Goal: Task Accomplishment & Management: Use online tool/utility

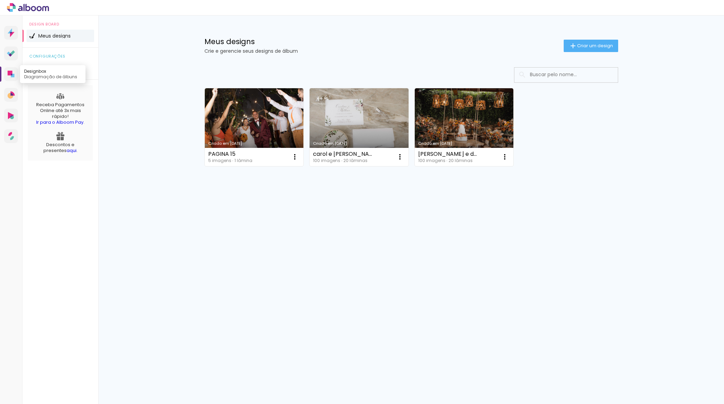
click at [15, 78] on link "Designbox Diagramação de álbuns" at bounding box center [11, 74] width 14 height 14
click at [585, 38] on div "Meus designs Crie e gerencie seus designs de álbum Criar um design" at bounding box center [411, 38] width 448 height 45
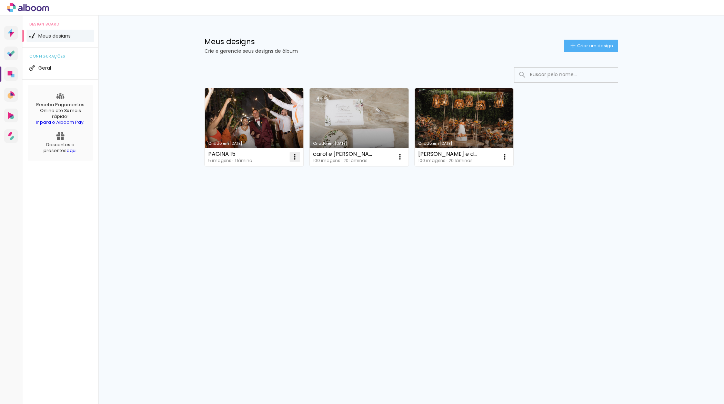
click at [295, 160] on iron-icon at bounding box center [295, 157] width 8 height 8
click at [271, 199] on paper-item "Excluir" at bounding box center [267, 202] width 68 height 14
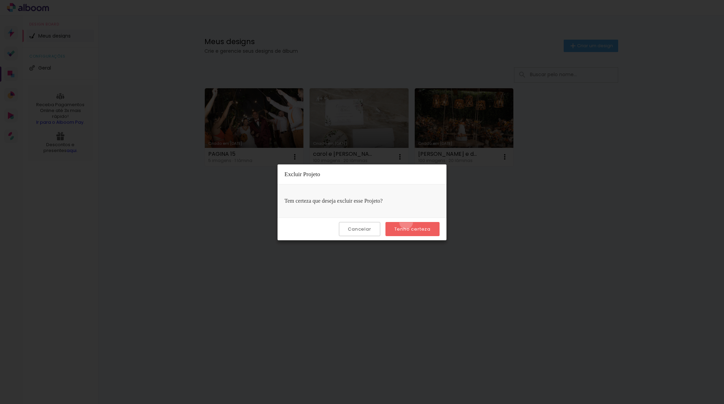
click at [407, 222] on paper-button "Tenho certeza" at bounding box center [413, 229] width 54 height 14
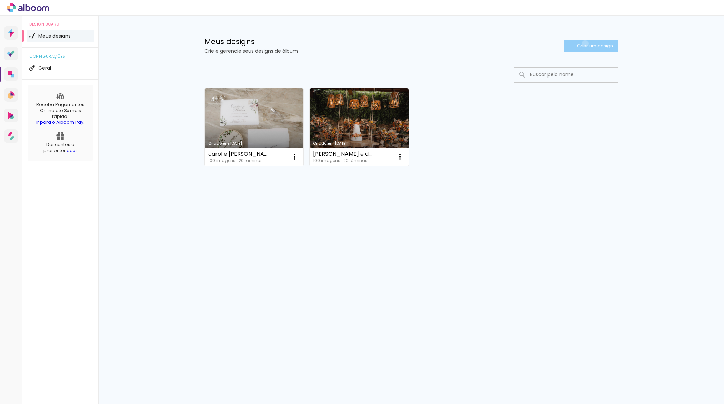
click at [584, 43] on span "Criar um design" at bounding box center [595, 45] width 36 height 4
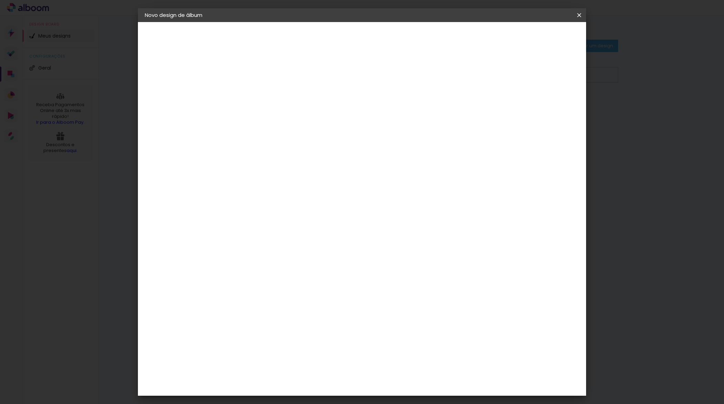
click at [260, 100] on paper-input-container "Título do álbum" at bounding box center [257, 93] width 5 height 18
type input "[PERSON_NAME] + rapha"
type paper-input "[PERSON_NAME] + rapha"
click at [0, 0] on slot "Avançar" at bounding box center [0, 0] width 0 height 0
click at [387, 100] on paper-item "Tamanho Livre" at bounding box center [354, 104] width 66 height 15
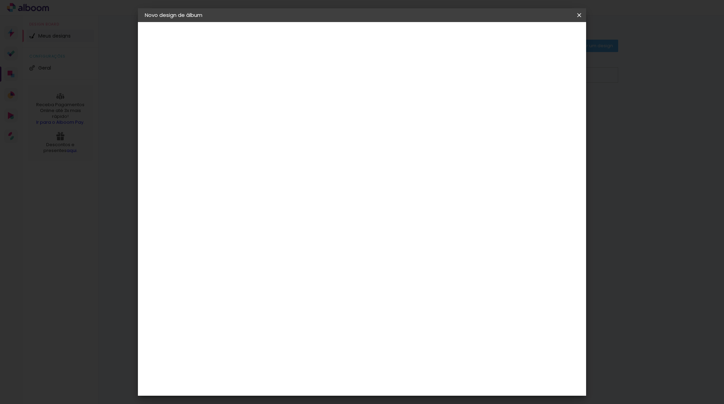
click at [387, 34] on paper-button "Avançar" at bounding box center [370, 37] width 34 height 12
click at [541, 34] on span "Iniciar design" at bounding box center [525, 36] width 31 height 5
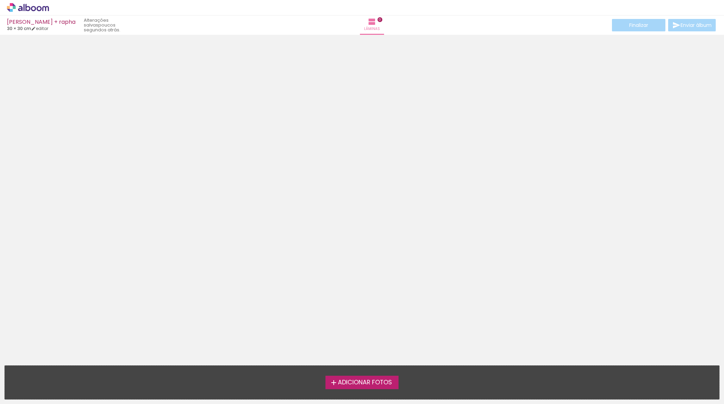
click at [371, 377] on label "Adicionar Fotos" at bounding box center [362, 382] width 73 height 13
click at [0, 0] on input "file" at bounding box center [0, 0] width 0 height 0
click at [352, 383] on span "Adicionar Fotos" at bounding box center [365, 383] width 54 height 6
click at [0, 0] on input "file" at bounding box center [0, 0] width 0 height 0
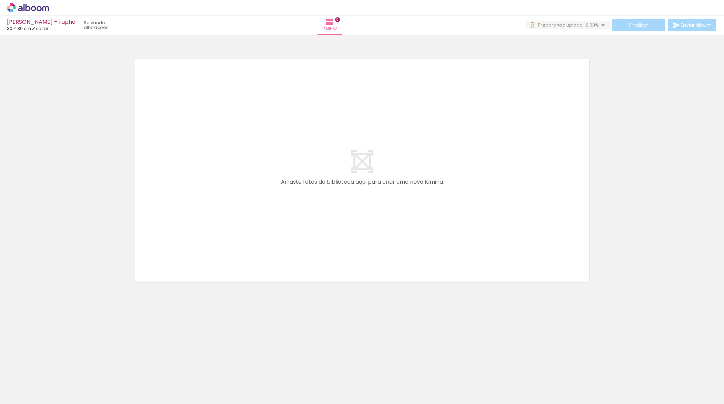
scroll to position [0, 535]
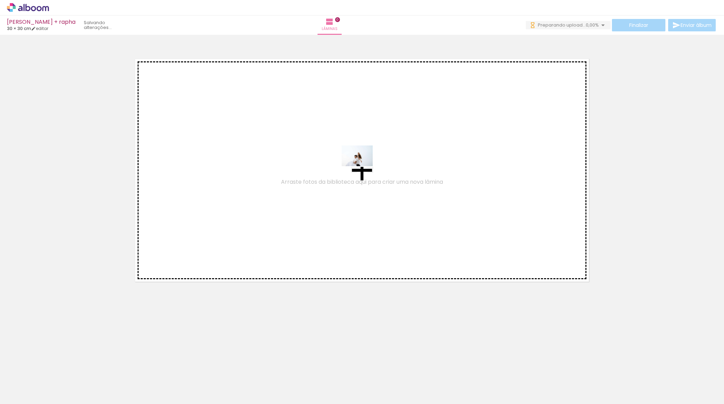
drag, startPoint x: 69, startPoint y: 387, endPoint x: 362, endPoint y: 166, distance: 367.5
click at [362, 166] on quentale-workspace at bounding box center [362, 202] width 724 height 404
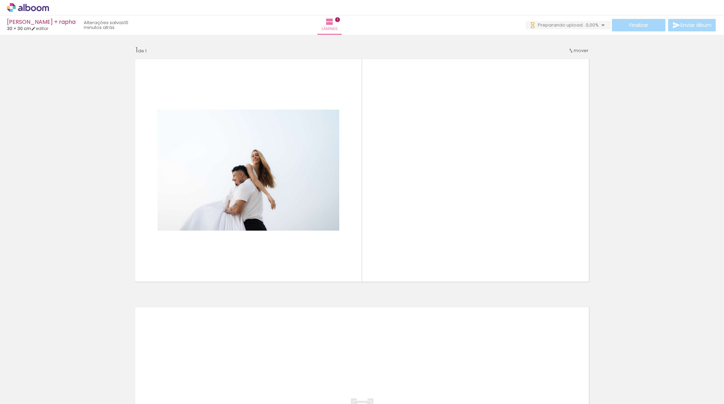
click at [460, 155] on quentale-layouter at bounding box center [362, 170] width 462 height 231
click at [646, 171] on div "Inserir lâmina 1 de 1" at bounding box center [362, 285] width 724 height 497
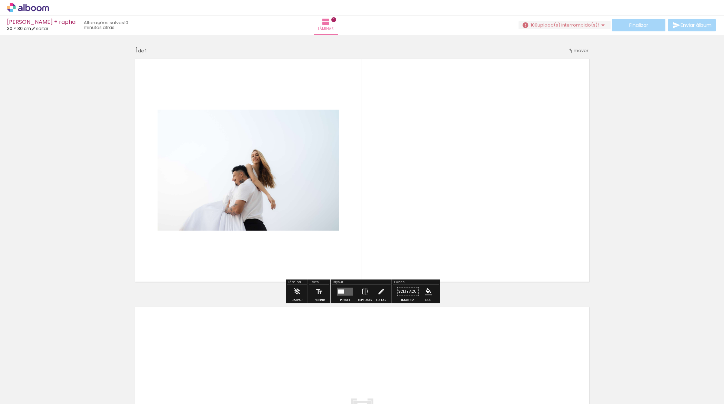
click at [592, 31] on div "Finalizar Enviar álbum" at bounding box center [618, 25] width 199 height 12
click at [600, 26] on iron-icon at bounding box center [603, 25] width 8 height 8
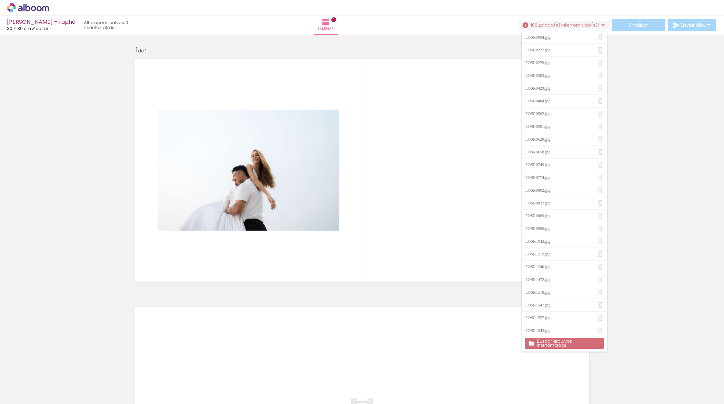
click at [0, 0] on slot "Buscar arquivos interrompidos" at bounding box center [0, 0] width 0 height 0
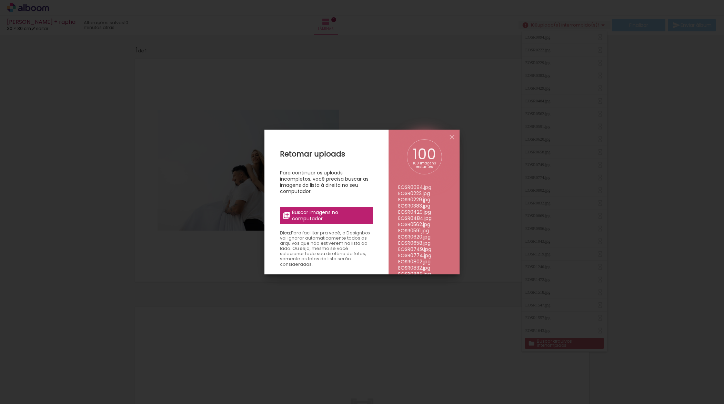
click at [341, 214] on span "Buscar imagens no computador" at bounding box center [330, 215] width 77 height 12
click at [0, 0] on input "file" at bounding box center [0, 0] width 0 height 0
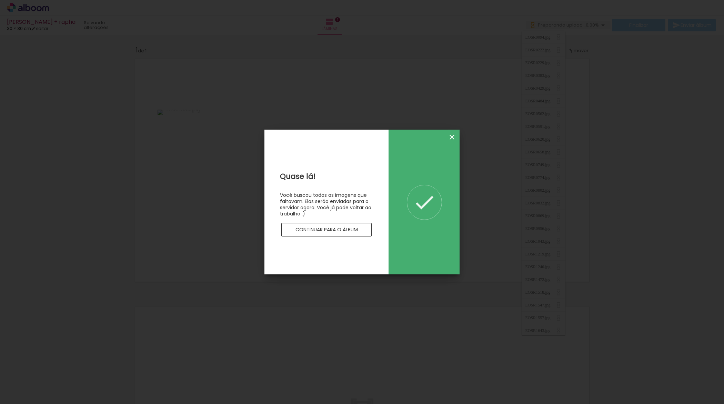
click at [451, 136] on iron-icon at bounding box center [452, 137] width 8 height 8
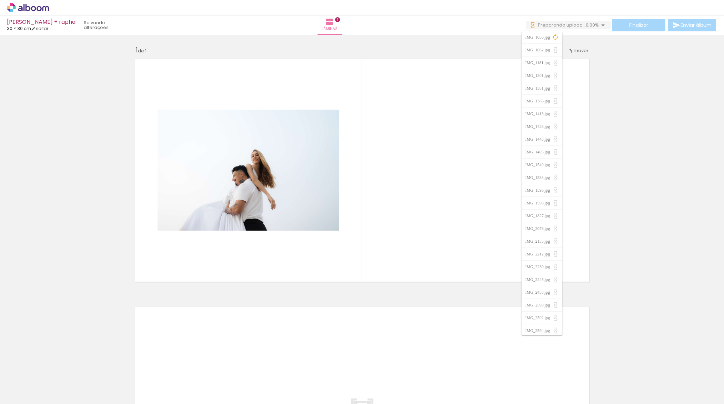
click at [408, 215] on quentale-layouter at bounding box center [362, 170] width 462 height 231
click at [269, 181] on quentale-photo at bounding box center [249, 170] width 182 height 121
click at [287, 157] on quentale-photo at bounding box center [249, 170] width 182 height 121
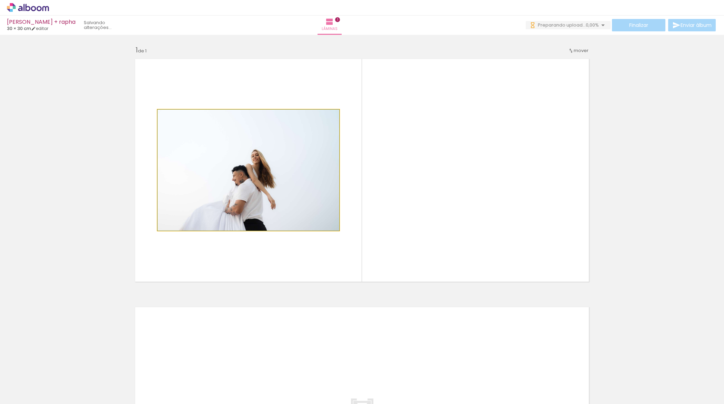
click at [287, 157] on quentale-photo at bounding box center [249, 170] width 182 height 121
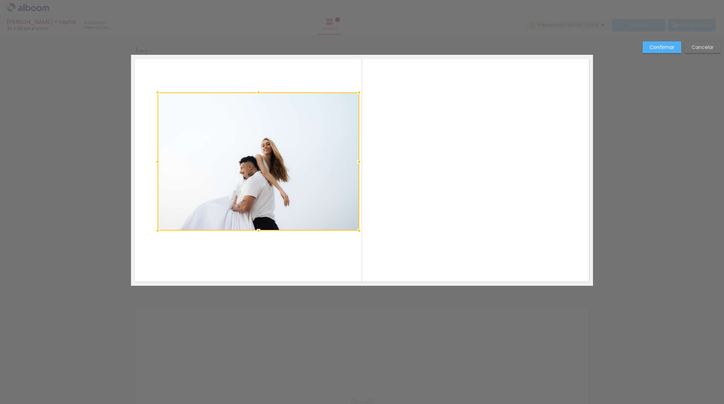
drag, startPoint x: 340, startPoint y: 112, endPoint x: 360, endPoint y: 95, distance: 26.4
click at [360, 95] on div at bounding box center [359, 93] width 14 height 14
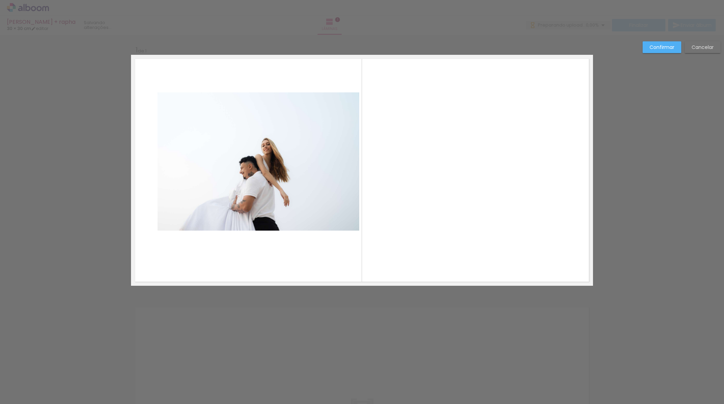
click at [212, 198] on quentale-photo at bounding box center [259, 161] width 202 height 138
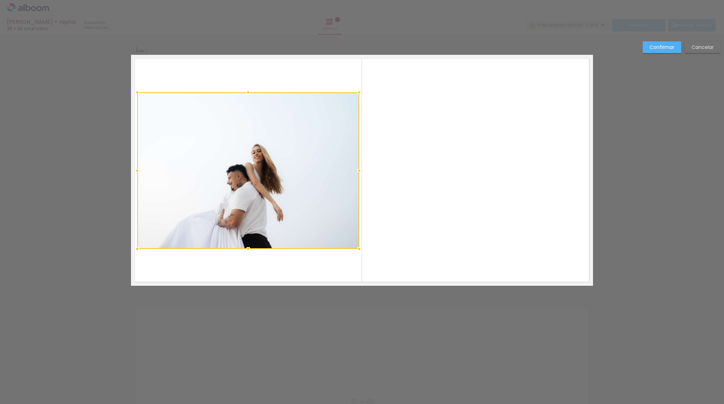
drag, startPoint x: 159, startPoint y: 230, endPoint x: 139, endPoint y: 248, distance: 27.6
click at [139, 248] on div at bounding box center [137, 249] width 14 height 14
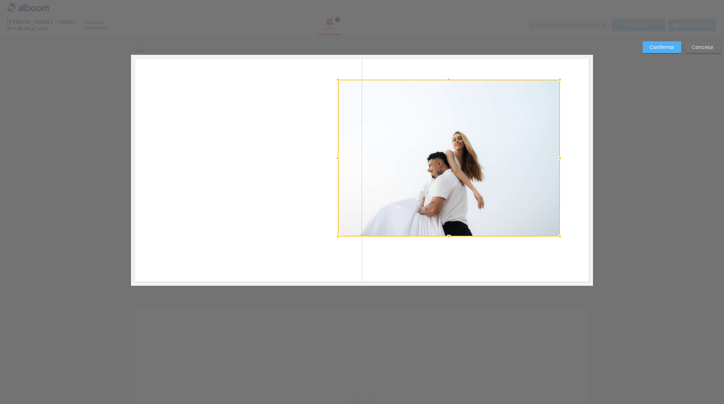
drag, startPoint x: 258, startPoint y: 146, endPoint x: 459, endPoint y: 133, distance: 201.5
click at [459, 133] on div at bounding box center [449, 158] width 222 height 157
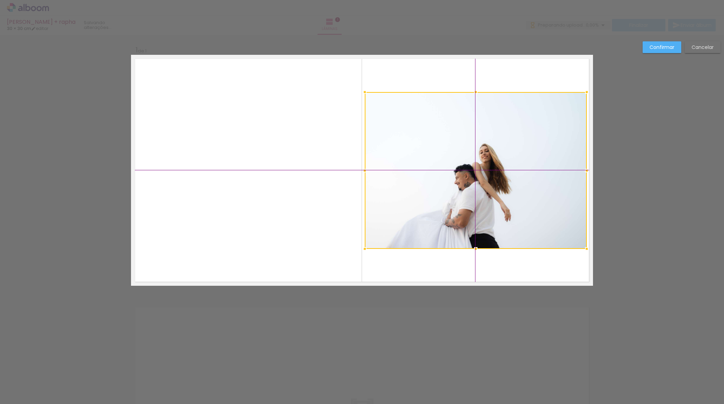
drag, startPoint x: 449, startPoint y: 148, endPoint x: 472, endPoint y: 153, distance: 23.0
click at [472, 153] on div at bounding box center [476, 170] width 222 height 157
click at [0, 0] on slot "Confirmar" at bounding box center [0, 0] width 0 height 0
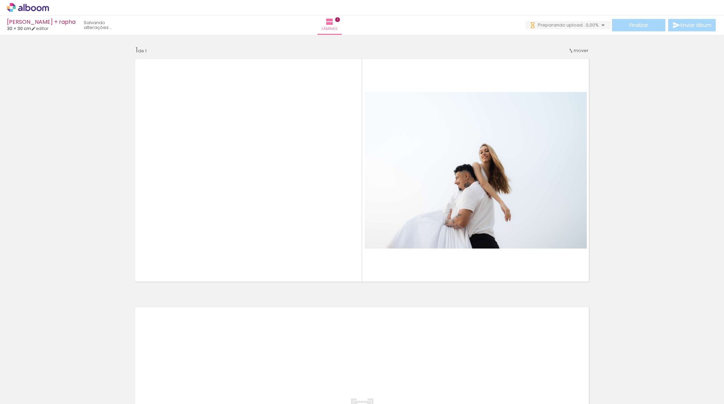
click at [636, 177] on div "Inserir lâmina 1 de 1" at bounding box center [362, 285] width 724 height 497
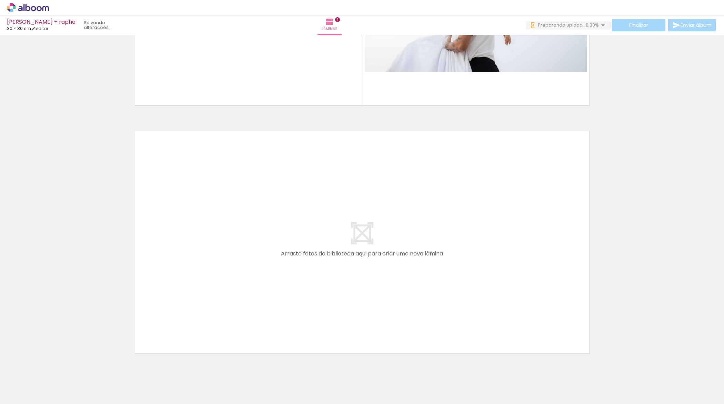
scroll to position [195, 0]
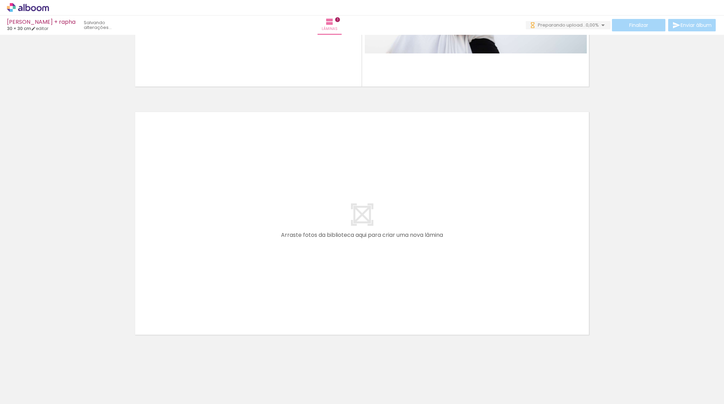
click at [98, 388] on quentale-thumb at bounding box center [107, 381] width 39 height 40
click at [112, 386] on div at bounding box center [107, 381] width 23 height 34
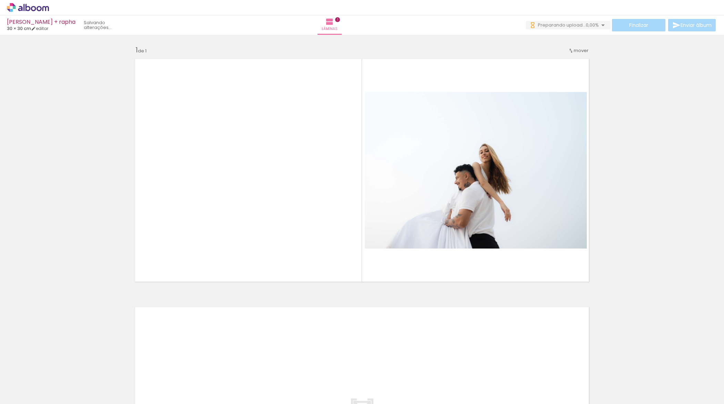
scroll to position [0, 2840]
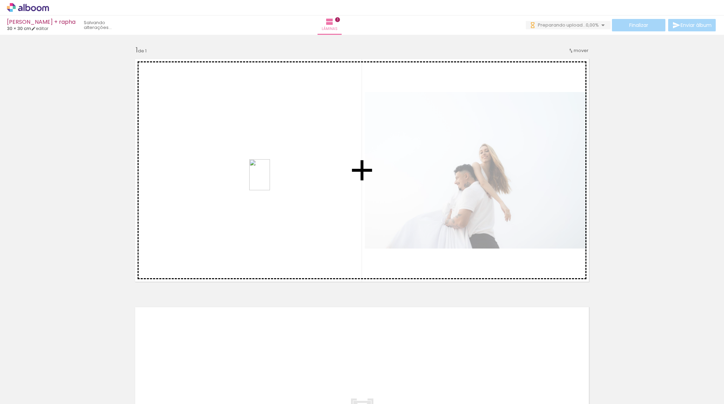
drag, startPoint x: 363, startPoint y: 385, endPoint x: 270, endPoint y: 179, distance: 226.8
click at [270, 179] on quentale-workspace at bounding box center [362, 202] width 724 height 404
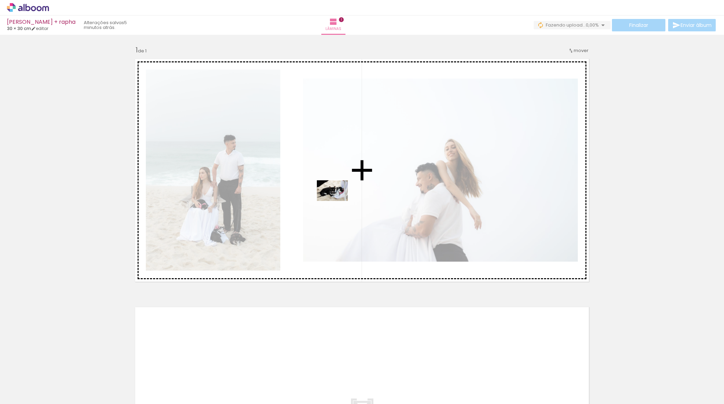
drag, startPoint x: 397, startPoint y: 384, endPoint x: 338, endPoint y: 201, distance: 192.0
click at [338, 201] on quentale-workspace at bounding box center [362, 202] width 724 height 404
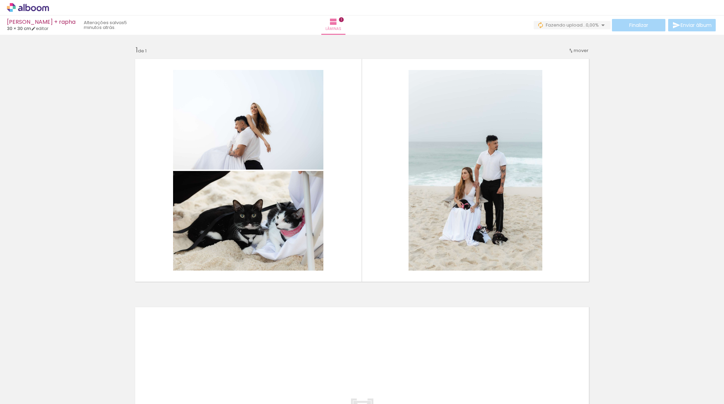
scroll to position [0, 3097]
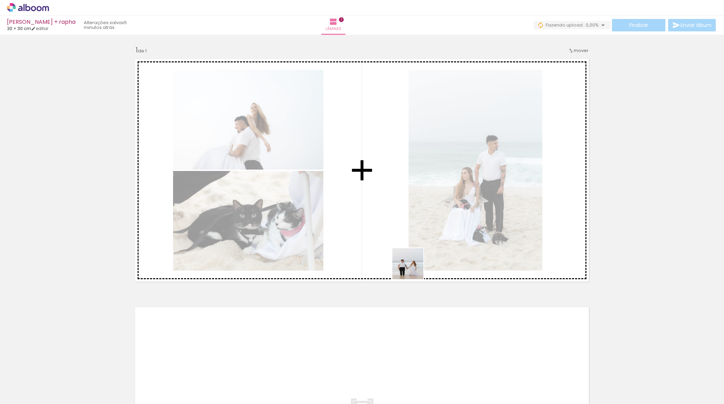
drag, startPoint x: 489, startPoint y: 391, endPoint x: 387, endPoint y: 207, distance: 210.9
click at [387, 207] on quentale-workspace at bounding box center [362, 202] width 724 height 404
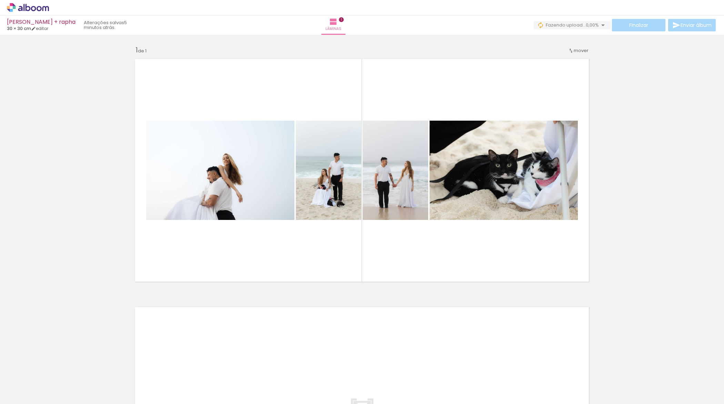
scroll to position [0, 0]
click at [369, 251] on quentale-layouter at bounding box center [362, 170] width 462 height 231
click at [435, 269] on quentale-layouter at bounding box center [362, 170] width 462 height 231
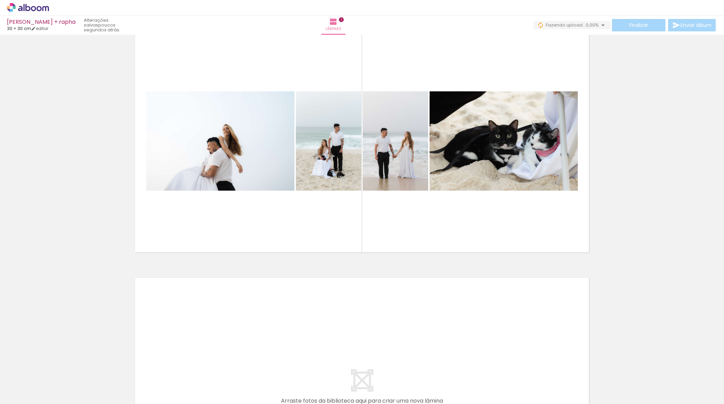
scroll to position [29, 0]
click at [384, 70] on quentale-layouter at bounding box center [362, 141] width 462 height 231
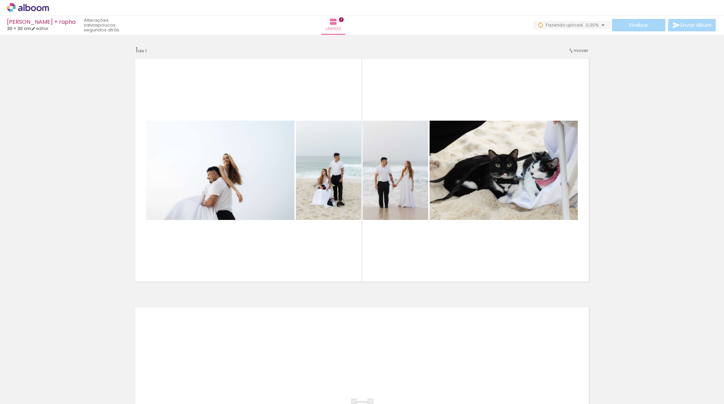
click at [388, 251] on quentale-layouter at bounding box center [362, 170] width 462 height 231
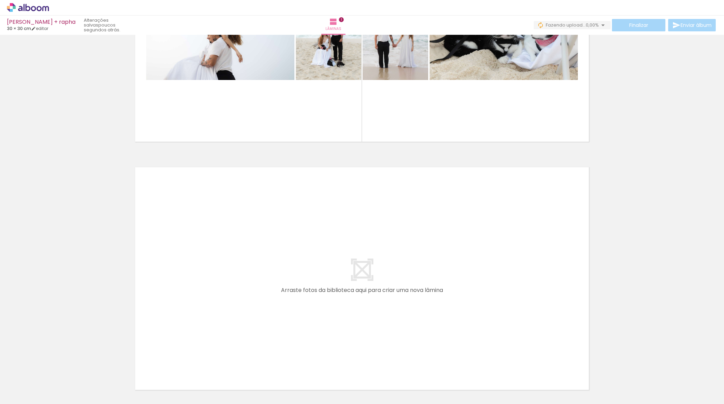
scroll to position [197, 0]
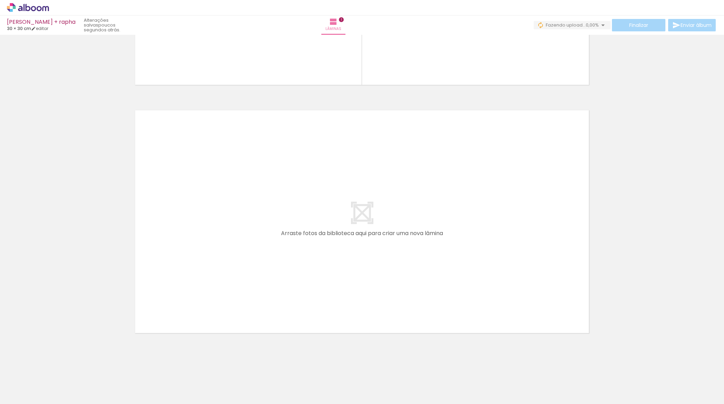
click at [382, 232] on quentale-layouter at bounding box center [362, 221] width 462 height 231
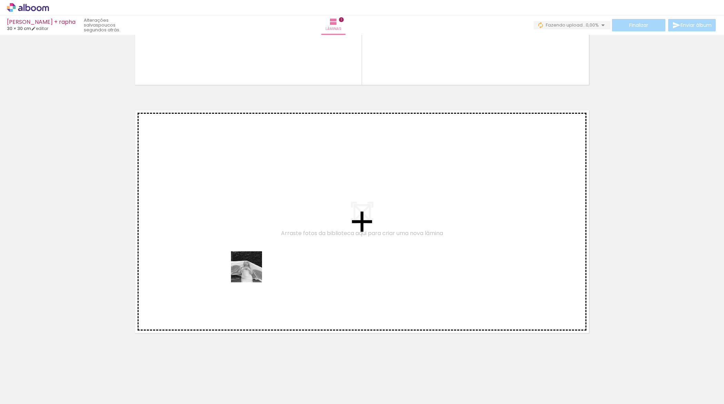
drag, startPoint x: 110, startPoint y: 396, endPoint x: 252, endPoint y: 272, distance: 188.2
click at [252, 272] on quentale-workspace at bounding box center [362, 202] width 724 height 404
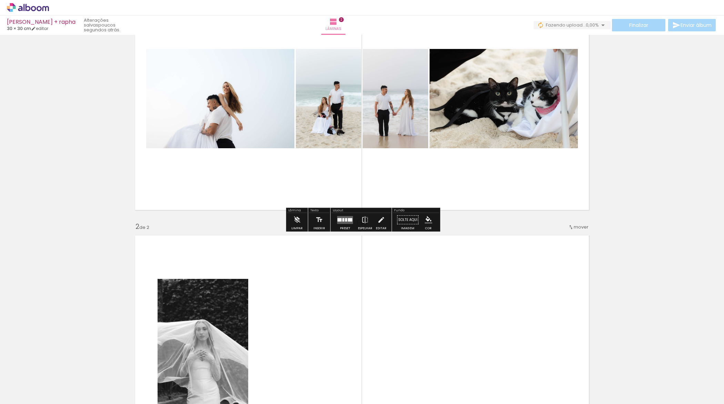
scroll to position [14, 0]
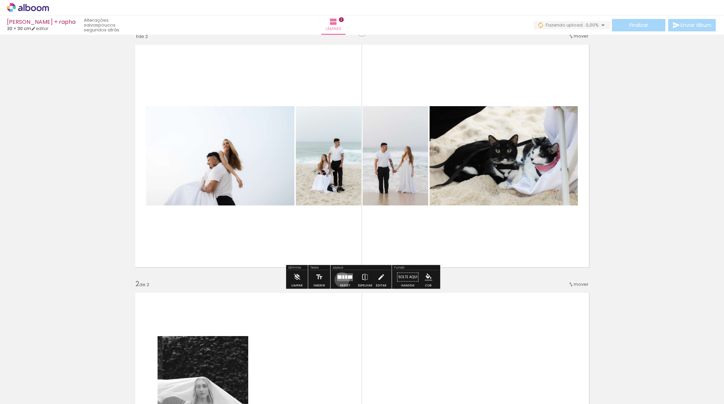
click at [340, 279] on quentale-layouter at bounding box center [345, 277] width 16 height 8
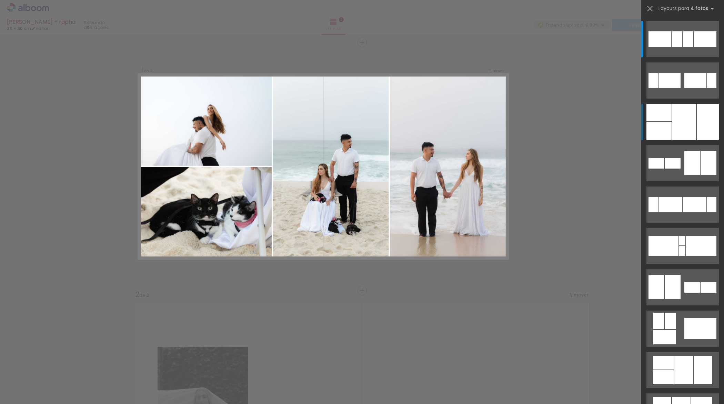
scroll to position [0, 0]
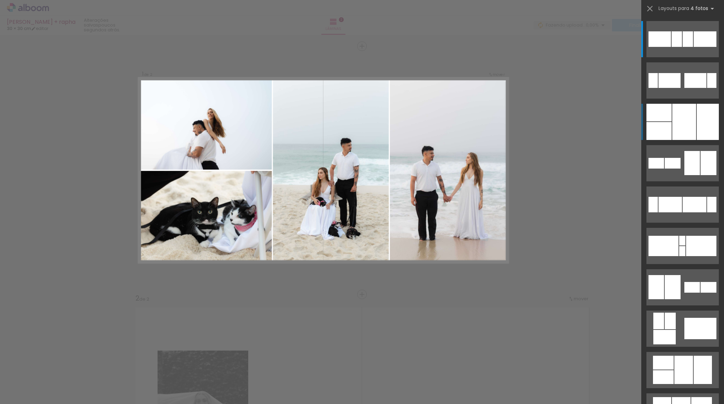
click at [685, 126] on div at bounding box center [685, 122] width 24 height 36
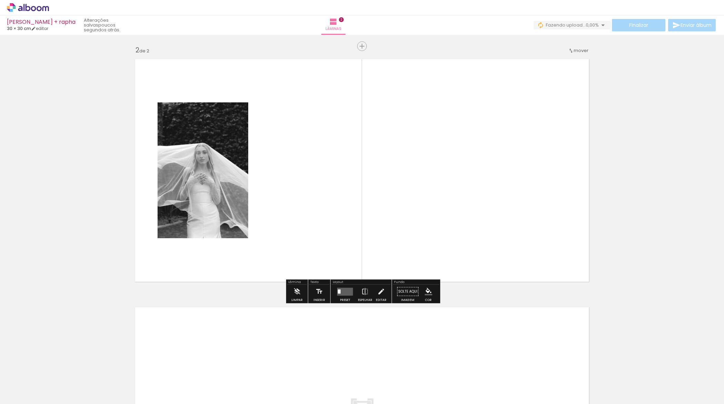
scroll to position [196, 0]
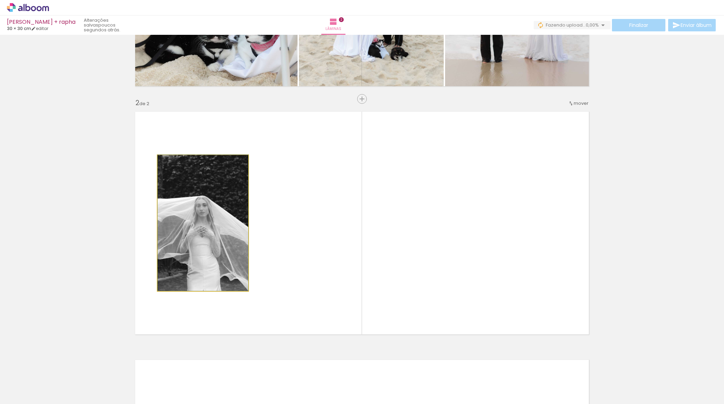
drag, startPoint x: 193, startPoint y: 222, endPoint x: 239, endPoint y: 222, distance: 45.5
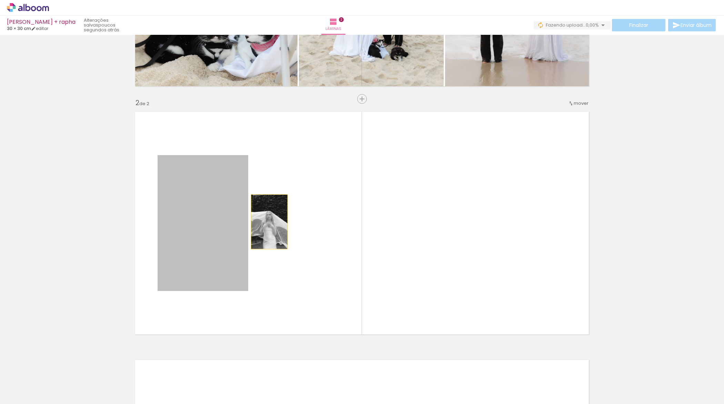
drag, startPoint x: 217, startPoint y: 222, endPoint x: 267, endPoint y: 222, distance: 50.4
click at [267, 222] on quentale-layouter at bounding box center [362, 223] width 462 height 231
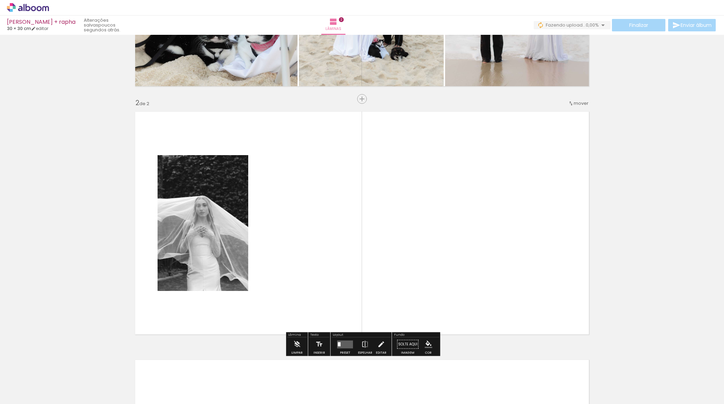
click at [342, 344] on quentale-layouter at bounding box center [345, 344] width 16 height 8
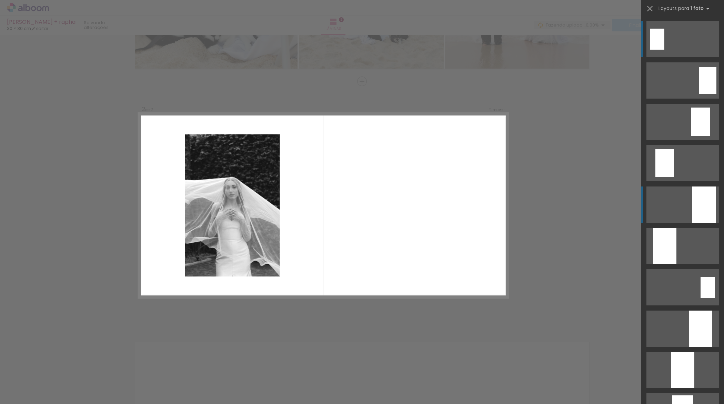
scroll to position [221, 0]
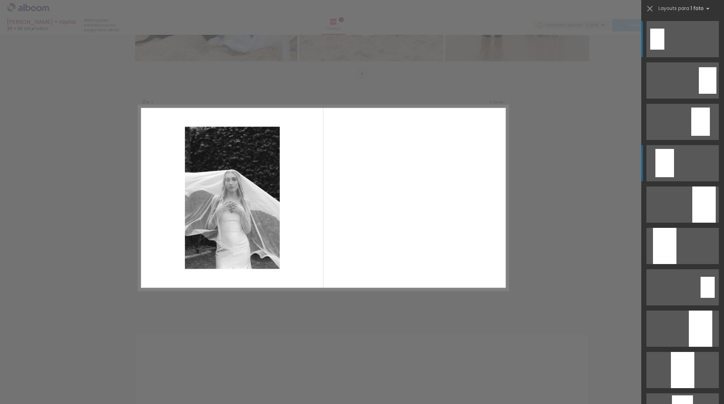
click at [678, 164] on quentale-layouter at bounding box center [683, 163] width 72 height 36
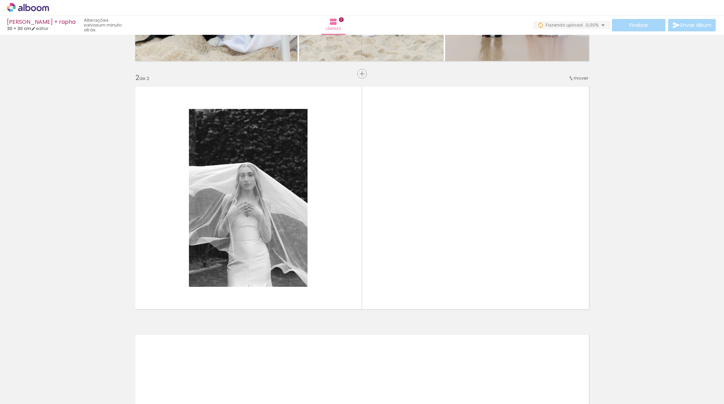
click at [29, 384] on input "Todas as fotos" at bounding box center [19, 383] width 26 height 6
click at [35, 296] on div "Inserir lâmina 1 de 2 Inserir lâmina 2 de 2" at bounding box center [362, 189] width 724 height 745
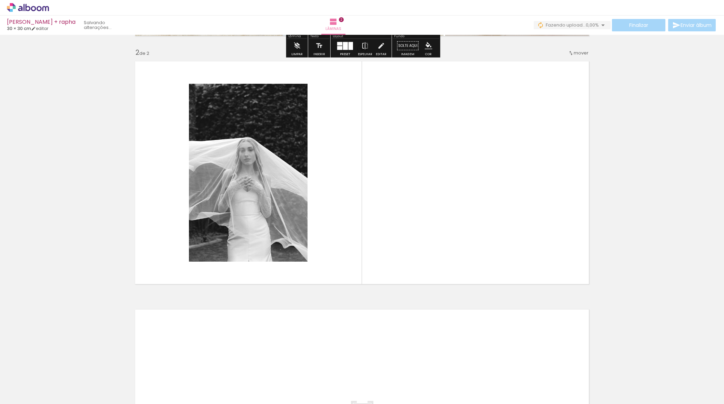
scroll to position [263, 0]
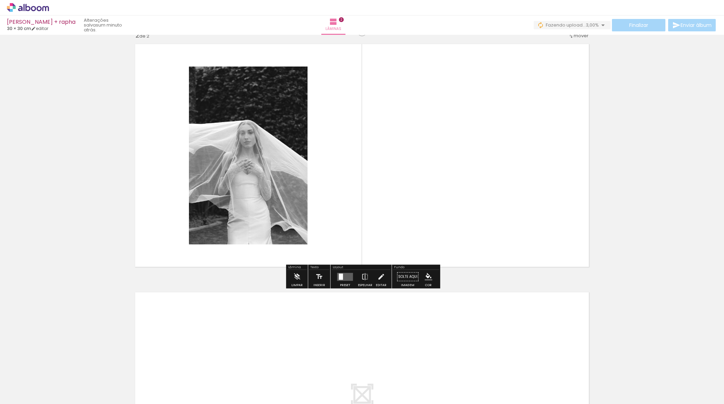
drag, startPoint x: 137, startPoint y: 390, endPoint x: 483, endPoint y: 161, distance: 414.2
click at [483, 161] on quentale-workspace at bounding box center [362, 202] width 724 height 404
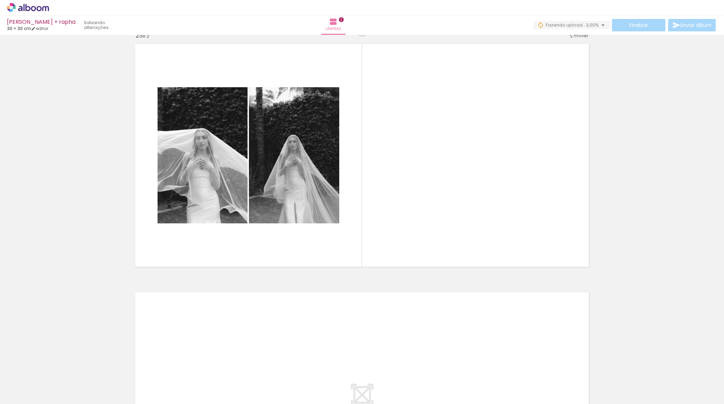
scroll to position [0, 2078]
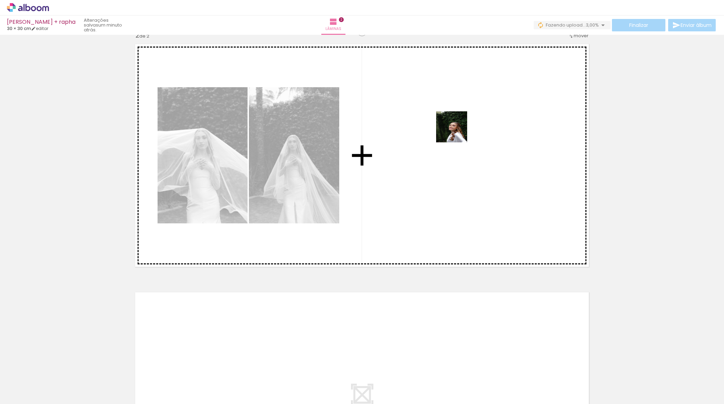
drag, startPoint x: 274, startPoint y: 383, endPoint x: 460, endPoint y: 128, distance: 315.7
click at [460, 129] on quentale-workspace at bounding box center [362, 202] width 724 height 404
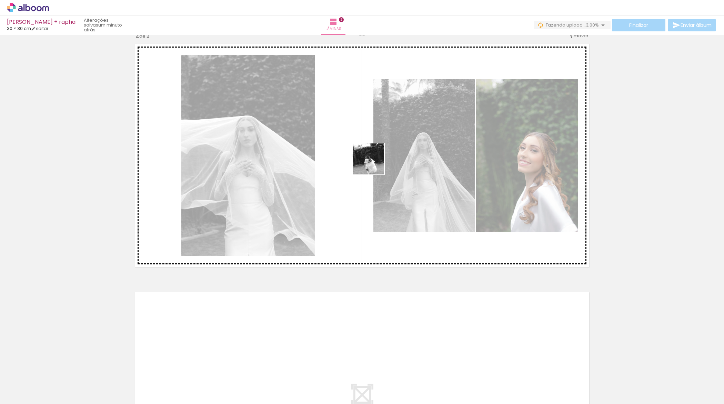
drag, startPoint x: 313, startPoint y: 383, endPoint x: 374, endPoint y: 164, distance: 227.0
click at [374, 164] on quentale-workspace at bounding box center [362, 202] width 724 height 404
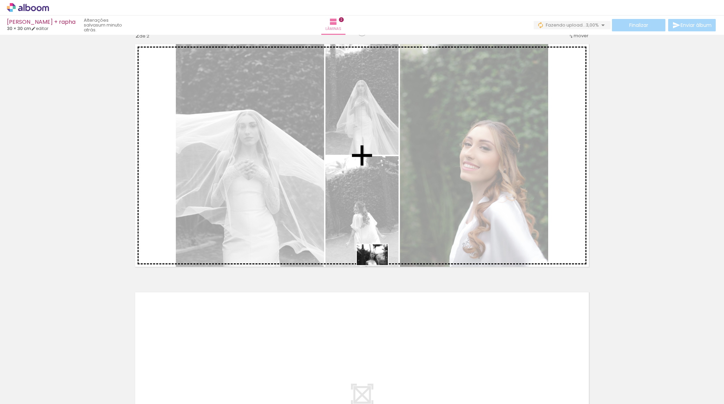
drag, startPoint x: 351, startPoint y: 386, endPoint x: 378, endPoint y: 265, distance: 124.0
click at [378, 265] on quentale-workspace at bounding box center [362, 202] width 724 height 404
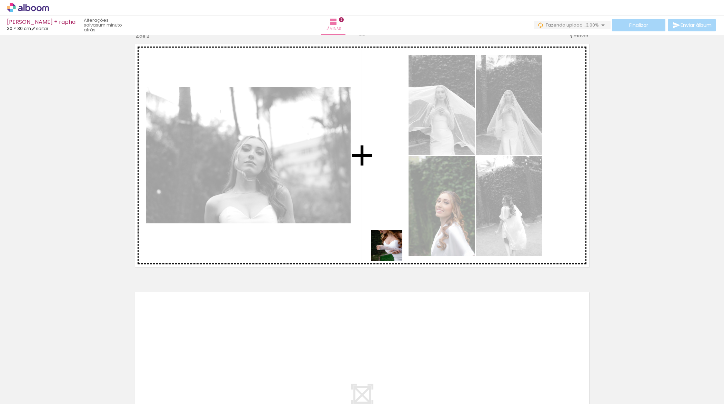
drag, startPoint x: 396, startPoint y: 385, endPoint x: 394, endPoint y: 213, distance: 171.8
click at [394, 213] on quentale-workspace at bounding box center [362, 202] width 724 height 404
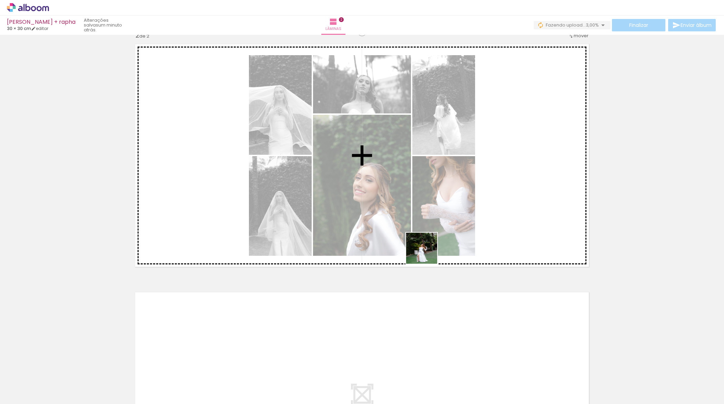
drag, startPoint x: 428, startPoint y: 382, endPoint x: 449, endPoint y: 137, distance: 245.5
click at [449, 137] on quentale-workspace at bounding box center [362, 202] width 724 height 404
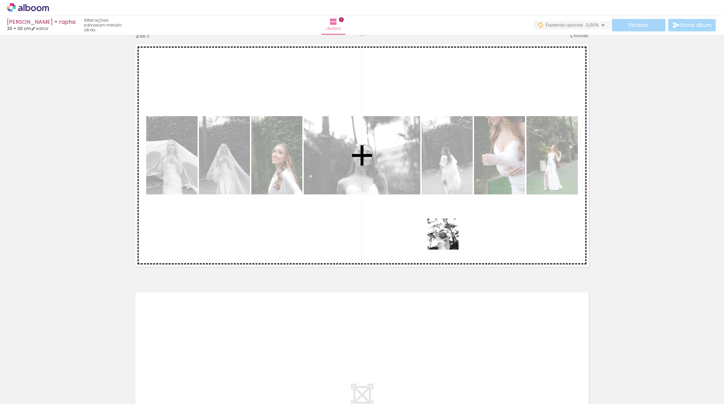
drag, startPoint x: 459, startPoint y: 386, endPoint x: 450, endPoint y: 211, distance: 175.1
click at [450, 211] on quentale-workspace at bounding box center [362, 202] width 724 height 404
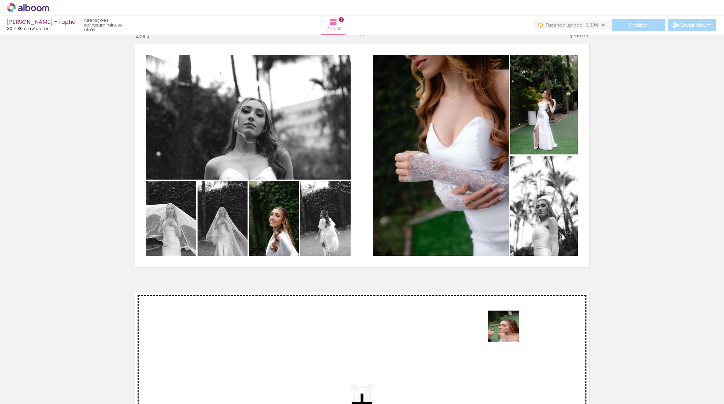
drag, startPoint x: 509, startPoint y: 384, endPoint x: 508, endPoint y: 229, distance: 154.9
click at [508, 229] on quentale-workspace at bounding box center [362, 202] width 724 height 404
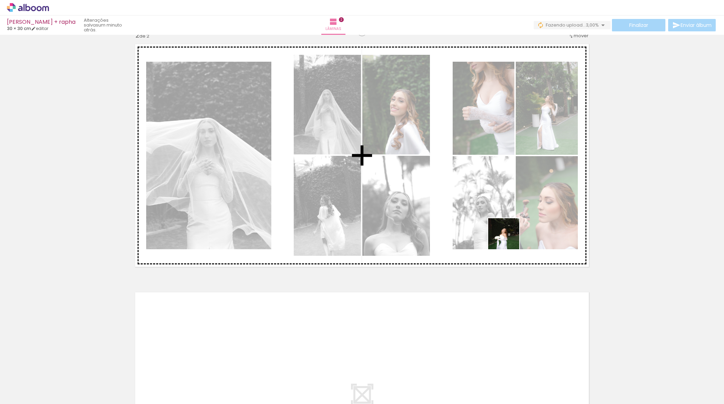
drag, startPoint x: 540, startPoint y: 389, endPoint x: 505, endPoint y: 209, distance: 182.8
click at [505, 209] on quentale-workspace at bounding box center [362, 202] width 724 height 404
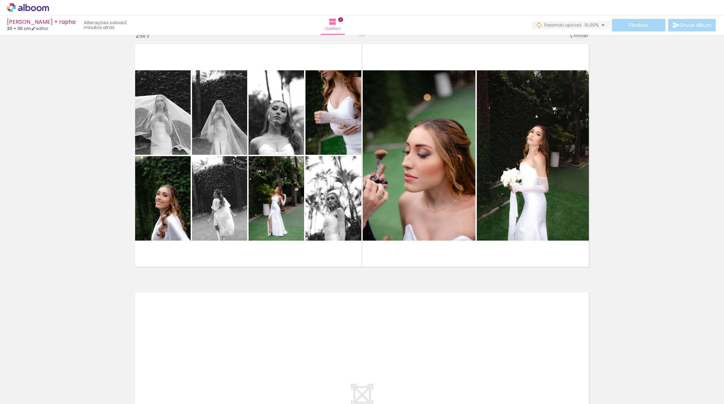
scroll to position [0, 0]
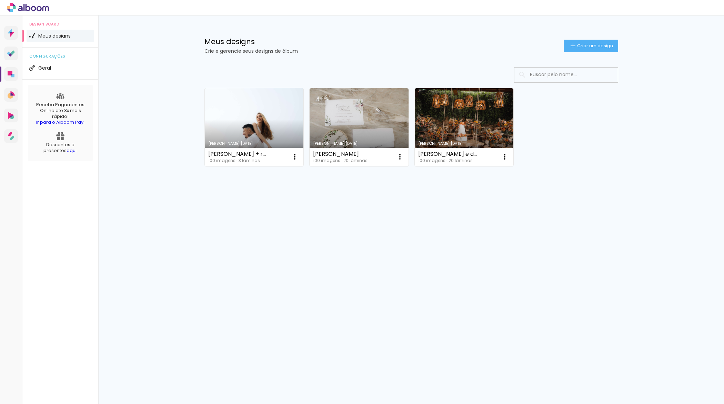
click at [263, 124] on link "Criado em [DATE]" at bounding box center [254, 127] width 99 height 78
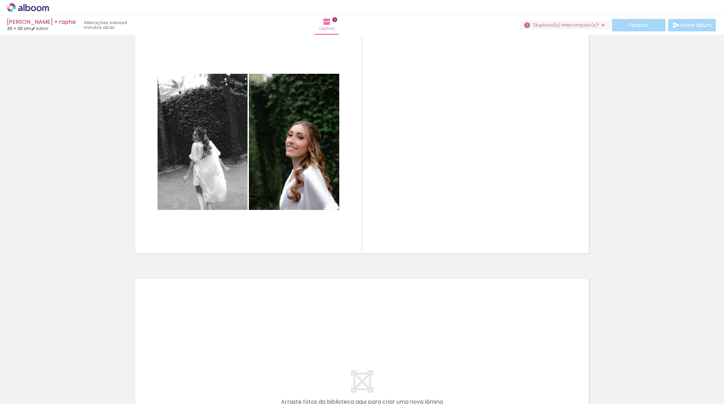
scroll to position [463, 0]
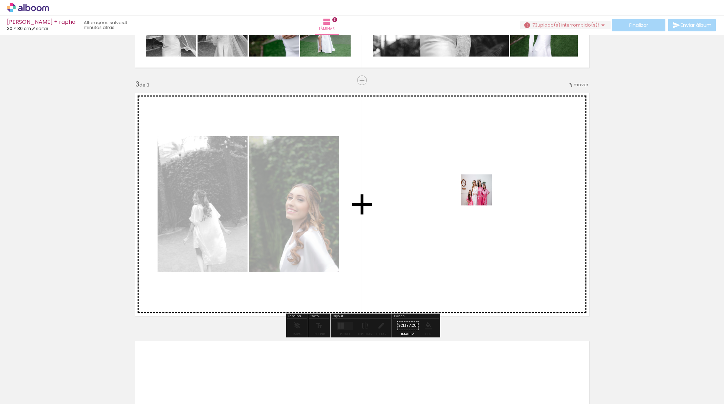
drag, startPoint x: 181, startPoint y: 378, endPoint x: 483, endPoint y: 195, distance: 353.1
click at [483, 195] on quentale-workspace at bounding box center [362, 202] width 724 height 404
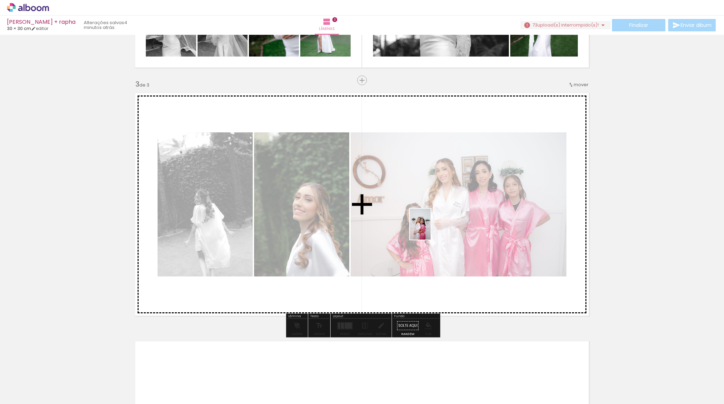
drag, startPoint x: 209, startPoint y: 383, endPoint x: 431, endPoint y: 229, distance: 269.9
click at [431, 229] on quentale-workspace at bounding box center [362, 202] width 724 height 404
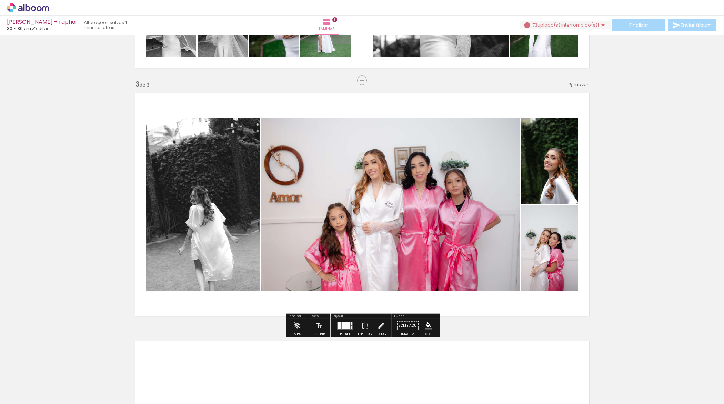
click at [341, 329] on quentale-layouter at bounding box center [345, 326] width 16 height 8
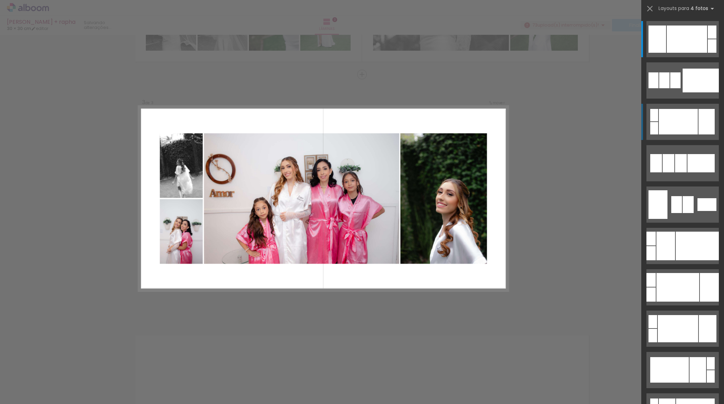
scroll to position [469, 0]
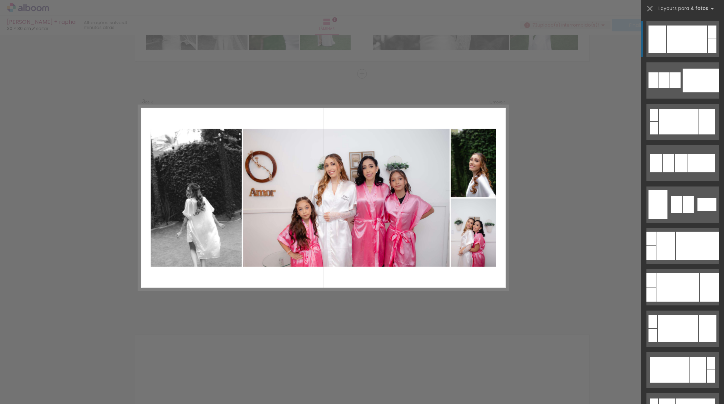
click at [690, 48] on div at bounding box center [687, 39] width 40 height 27
click at [692, 31] on div at bounding box center [687, 39] width 40 height 27
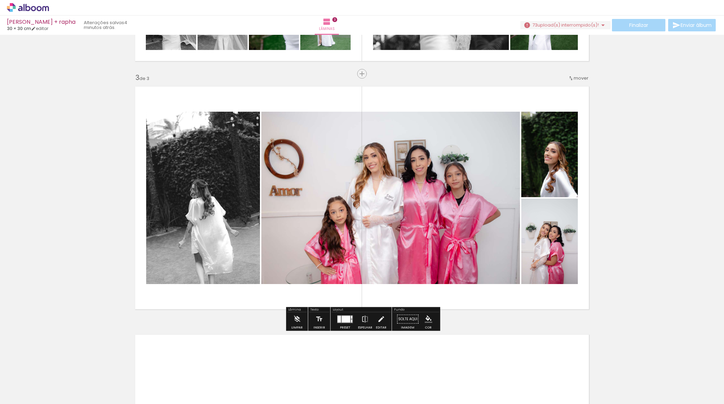
click at [346, 318] on div at bounding box center [346, 319] width 9 height 7
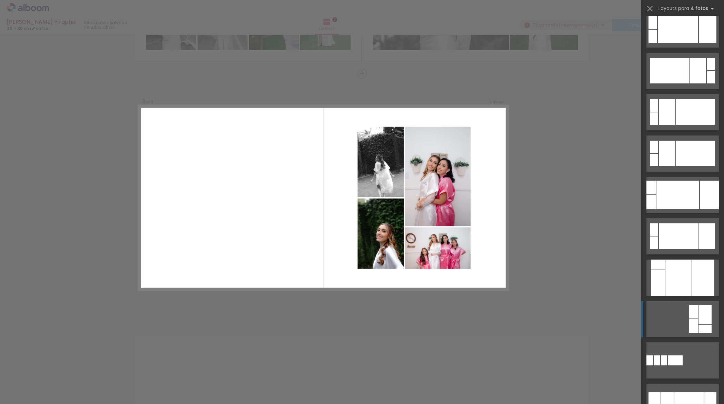
scroll to position [431, 0]
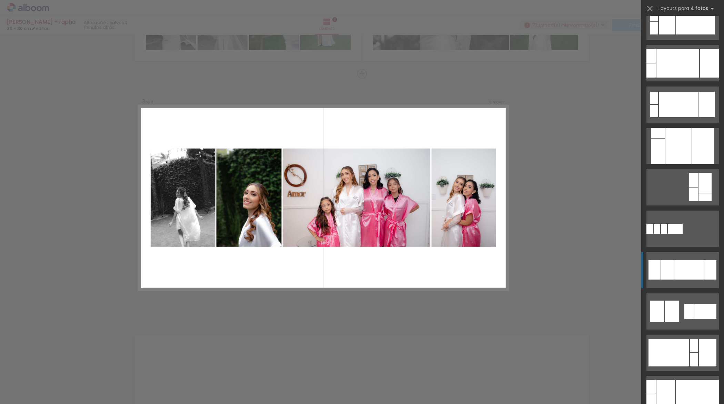
click at [686, 271] on div at bounding box center [689, 269] width 29 height 19
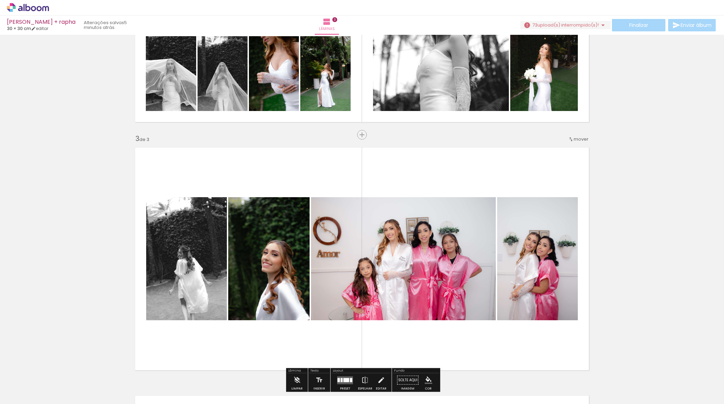
scroll to position [397, 0]
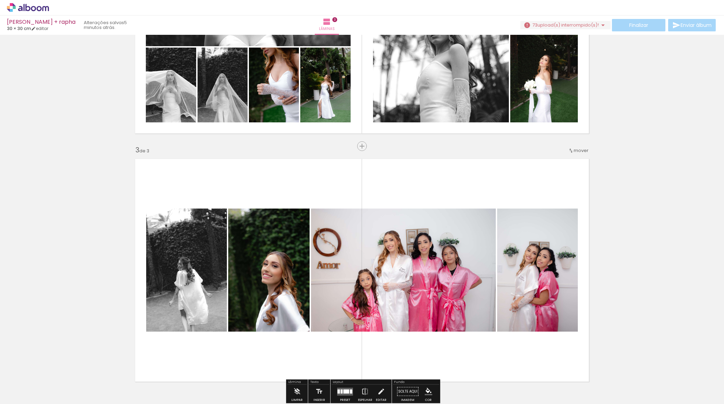
click at [582, 148] on span "mover" at bounding box center [581, 150] width 15 height 7
click at [570, 149] on paper-item "antes da 1" at bounding box center [563, 149] width 52 height 11
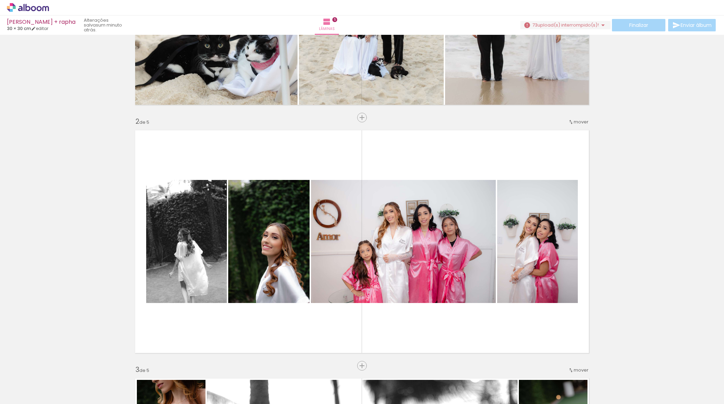
scroll to position [0, 1919]
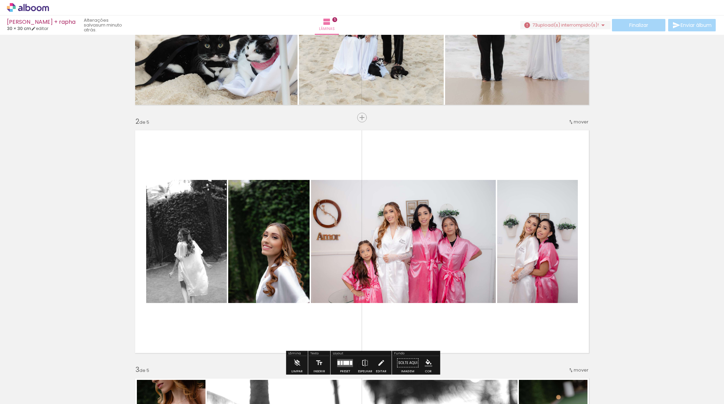
click at [57, 387] on iron-horizontal-list at bounding box center [50, 382] width 14 height 43
drag, startPoint x: 346, startPoint y: 385, endPoint x: 329, endPoint y: 306, distance: 80.7
click at [329, 306] on quentale-workspace at bounding box center [362, 202] width 724 height 404
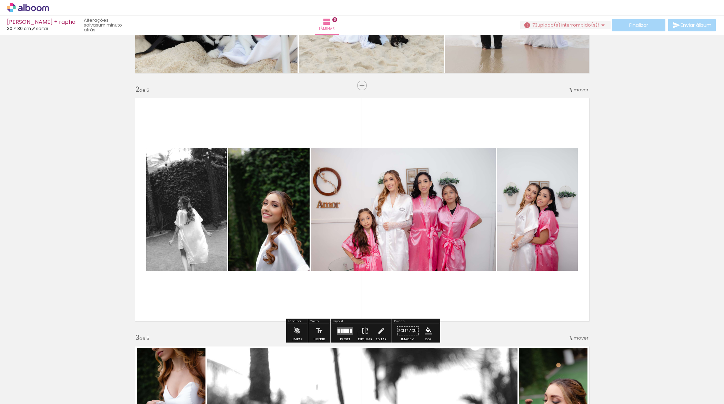
scroll to position [216, 0]
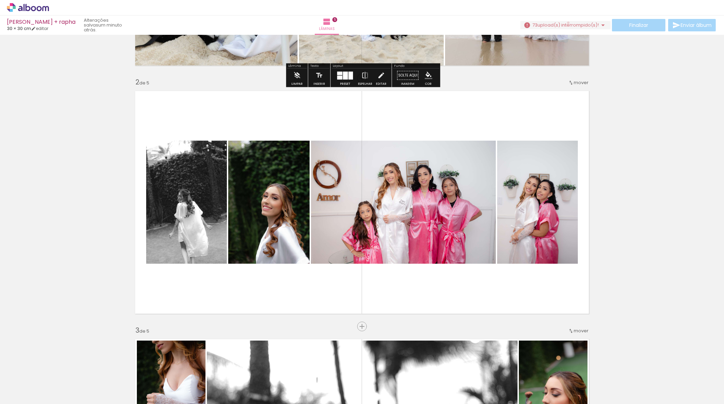
click at [566, 23] on span "upload(s) interrompido(s)!" at bounding box center [568, 25] width 61 height 7
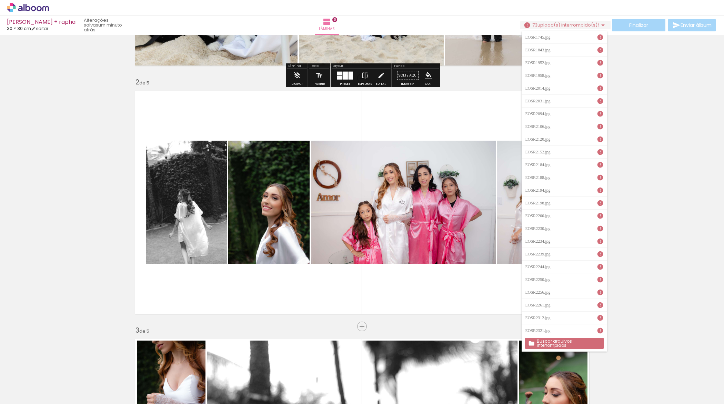
click at [0, 0] on slot "Buscar arquivos interrompidos" at bounding box center [0, 0] width 0 height 0
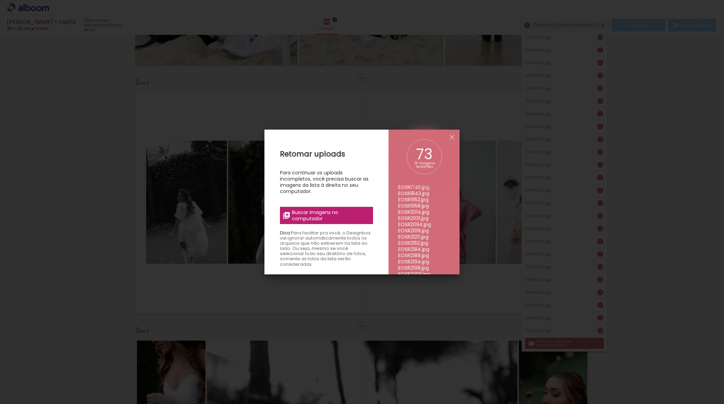
click at [327, 220] on span "Buscar imagens no computador" at bounding box center [330, 215] width 77 height 12
click at [0, 0] on input "file" at bounding box center [0, 0] width 0 height 0
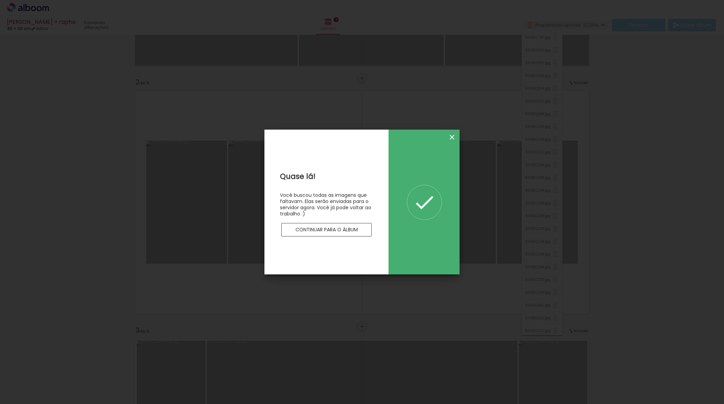
click at [455, 138] on iron-icon at bounding box center [452, 137] width 8 height 8
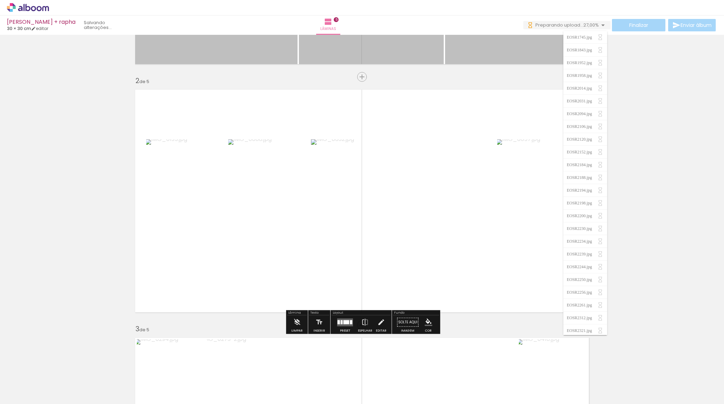
scroll to position [190, 0]
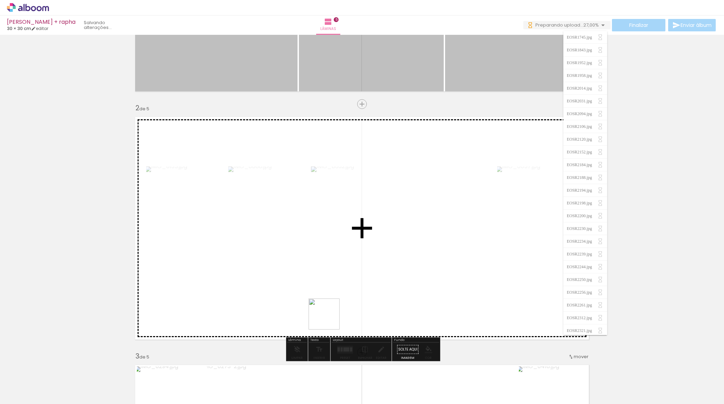
drag, startPoint x: 354, startPoint y: 382, endPoint x: 329, endPoint y: 319, distance: 67.5
click at [329, 319] on quentale-workspace at bounding box center [362, 202] width 724 height 404
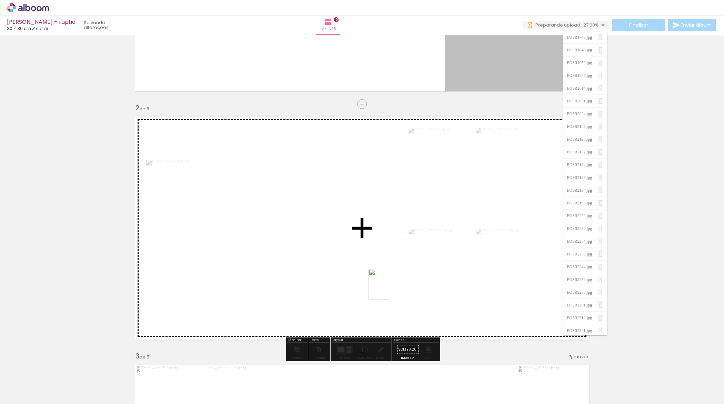
drag, startPoint x: 392, startPoint y: 390, endPoint x: 389, endPoint y: 290, distance: 100.7
click at [389, 290] on quentale-workspace at bounding box center [362, 202] width 724 height 404
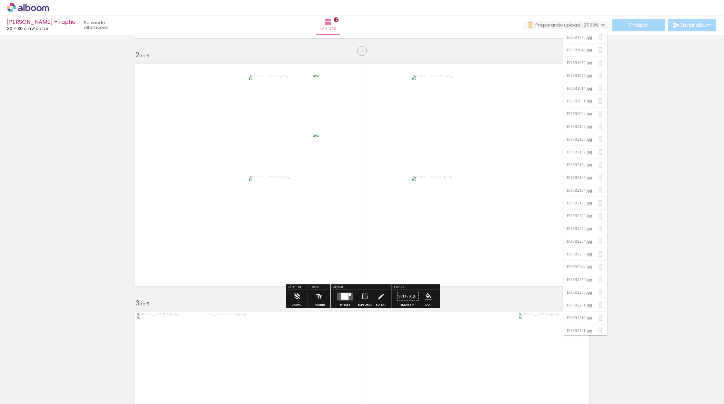
scroll to position [0, 0]
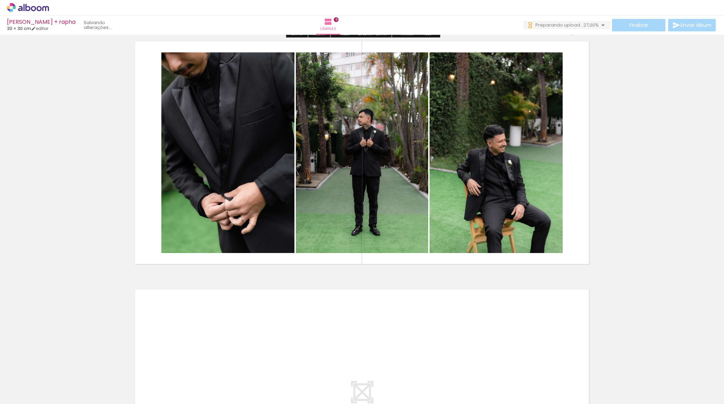
scroll to position [1190, 0]
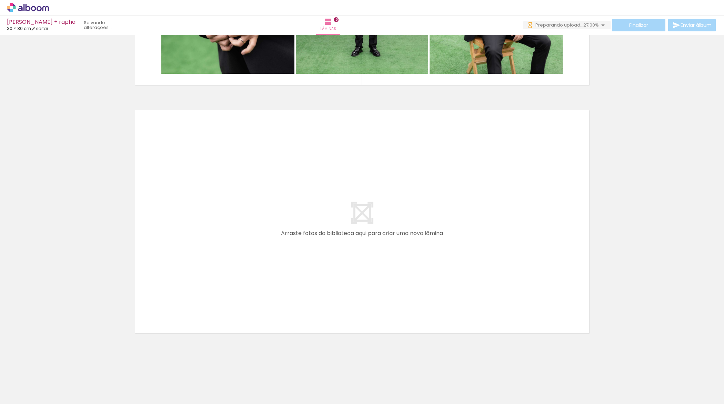
click at [359, 229] on quentale-layouter at bounding box center [362, 221] width 462 height 231
click at [359, 232] on quentale-layouter at bounding box center [362, 221] width 462 height 231
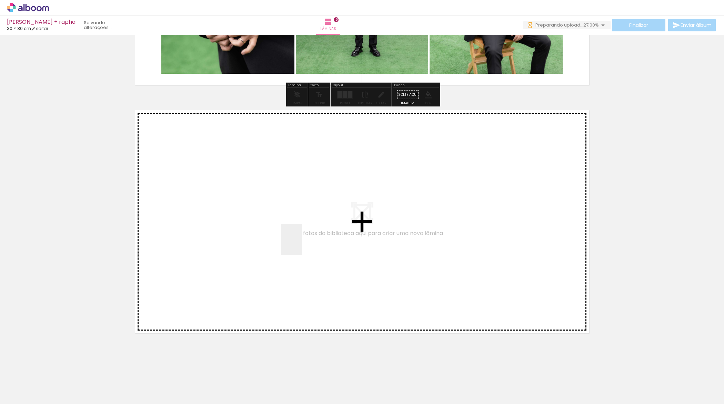
drag, startPoint x: 280, startPoint y: 387, endPoint x: 311, endPoint y: 226, distance: 164.0
click at [311, 226] on quentale-workspace at bounding box center [362, 202] width 724 height 404
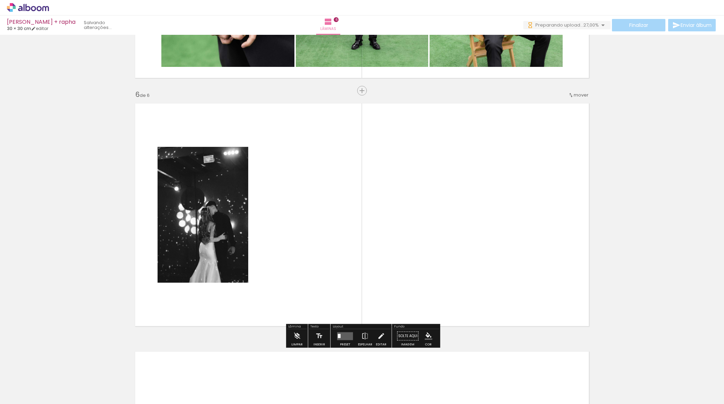
scroll to position [1214, 0]
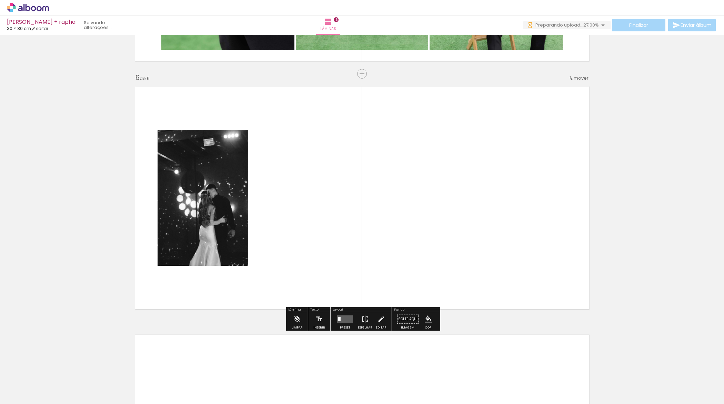
click at [577, 80] on span "mover" at bounding box center [581, 78] width 15 height 7
click at [563, 101] on span "3" at bounding box center [565, 99] width 4 height 11
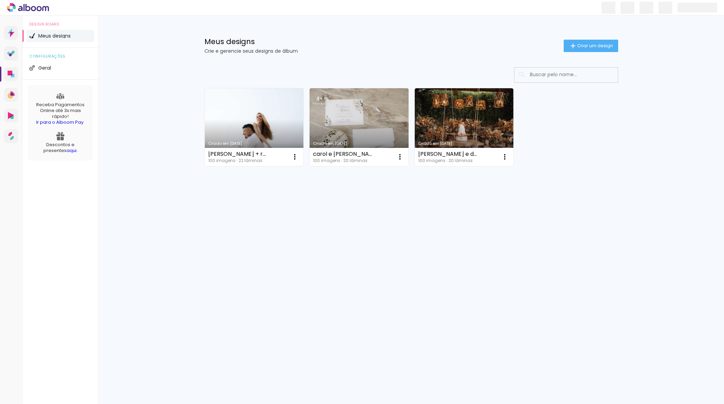
click at [257, 147] on link "Criado em [DATE]" at bounding box center [254, 127] width 99 height 78
